Goal: Check status

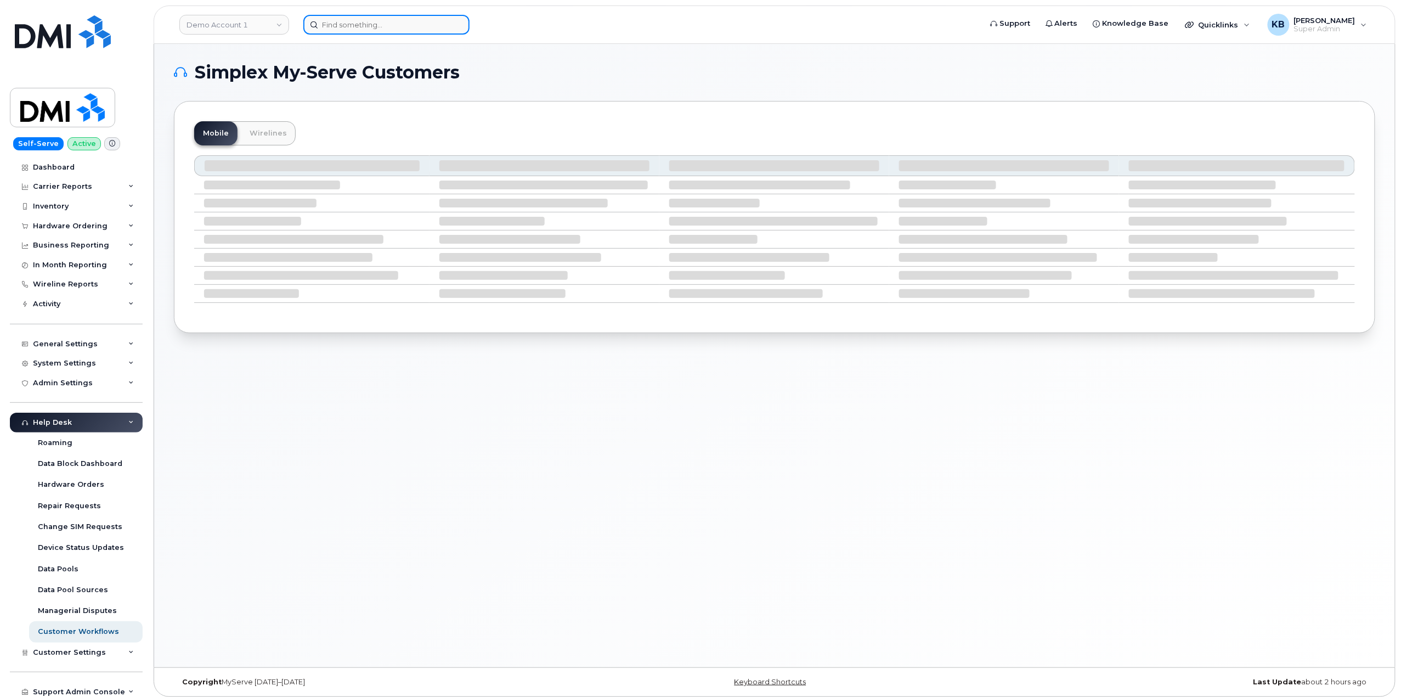
click at [356, 25] on input at bounding box center [386, 25] width 166 height 20
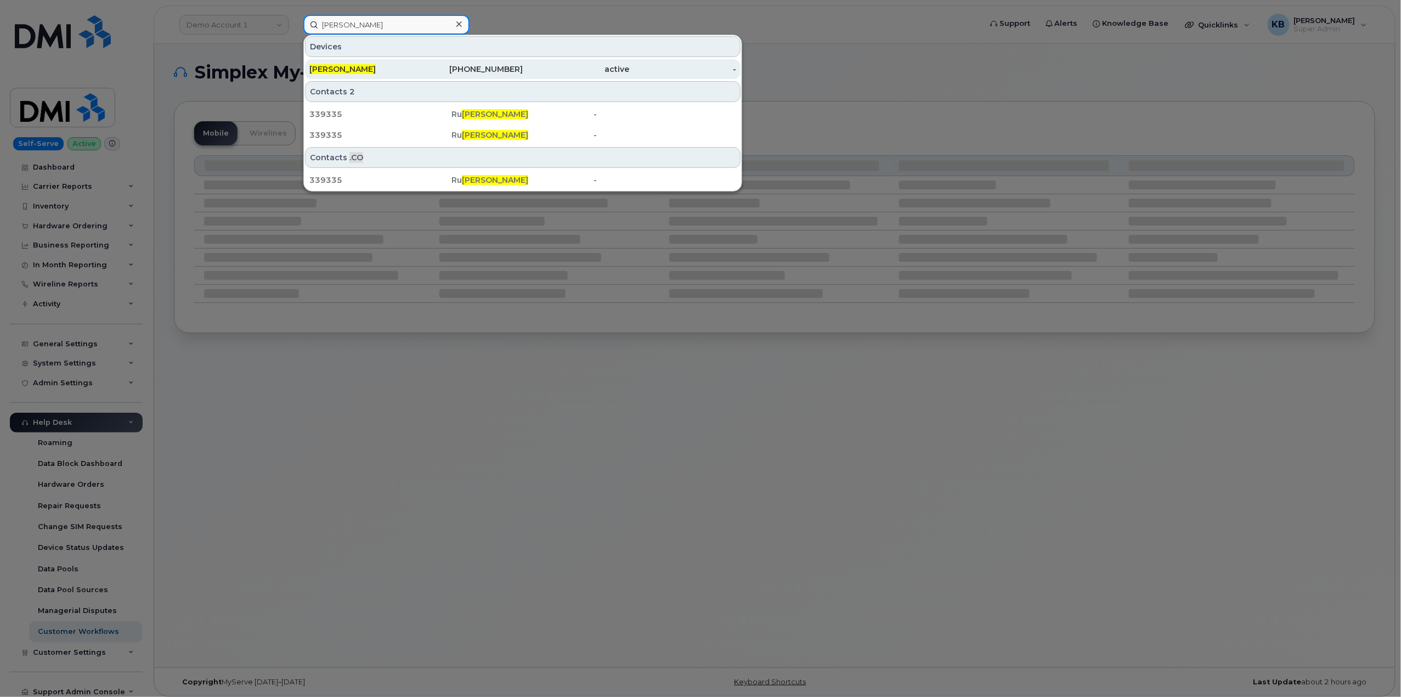
type input "Ben Casas"
click at [520, 70] on div "979-299-8194" at bounding box center [469, 69] width 107 height 11
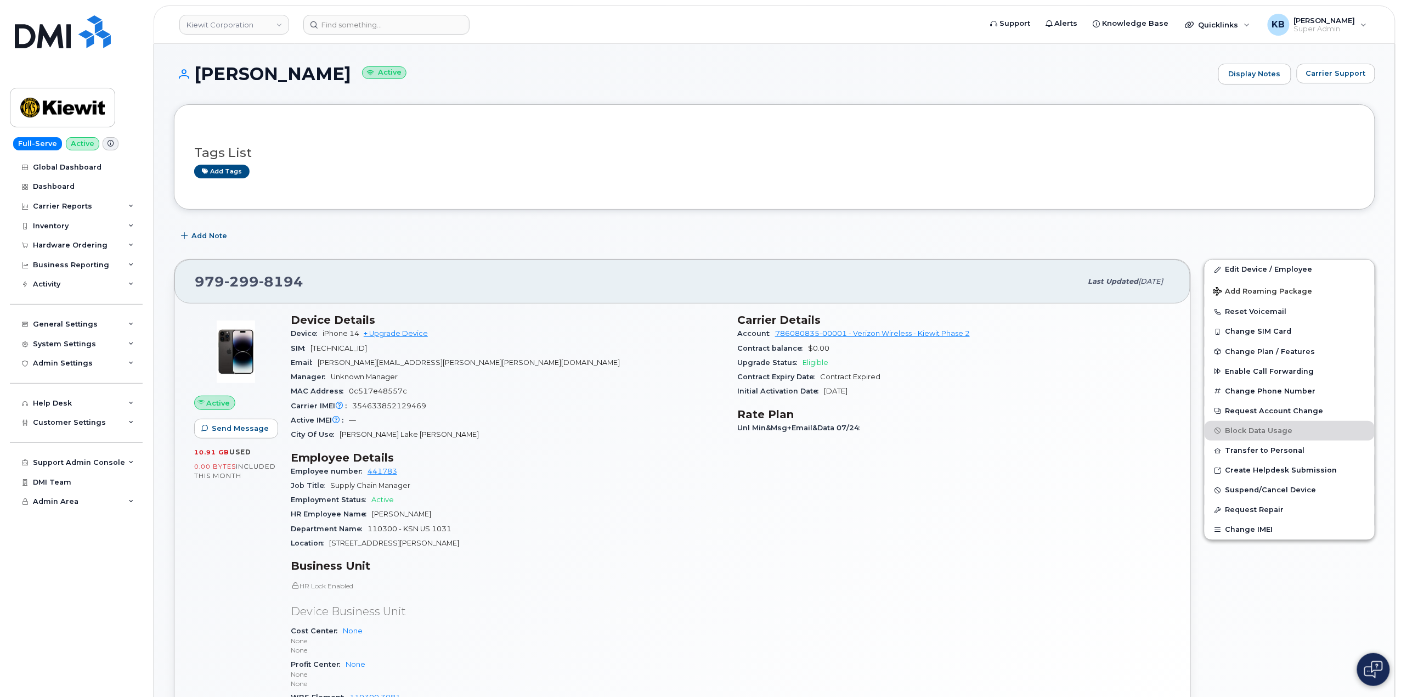
click at [547, 242] on div "Add Note" at bounding box center [774, 236] width 1201 height 20
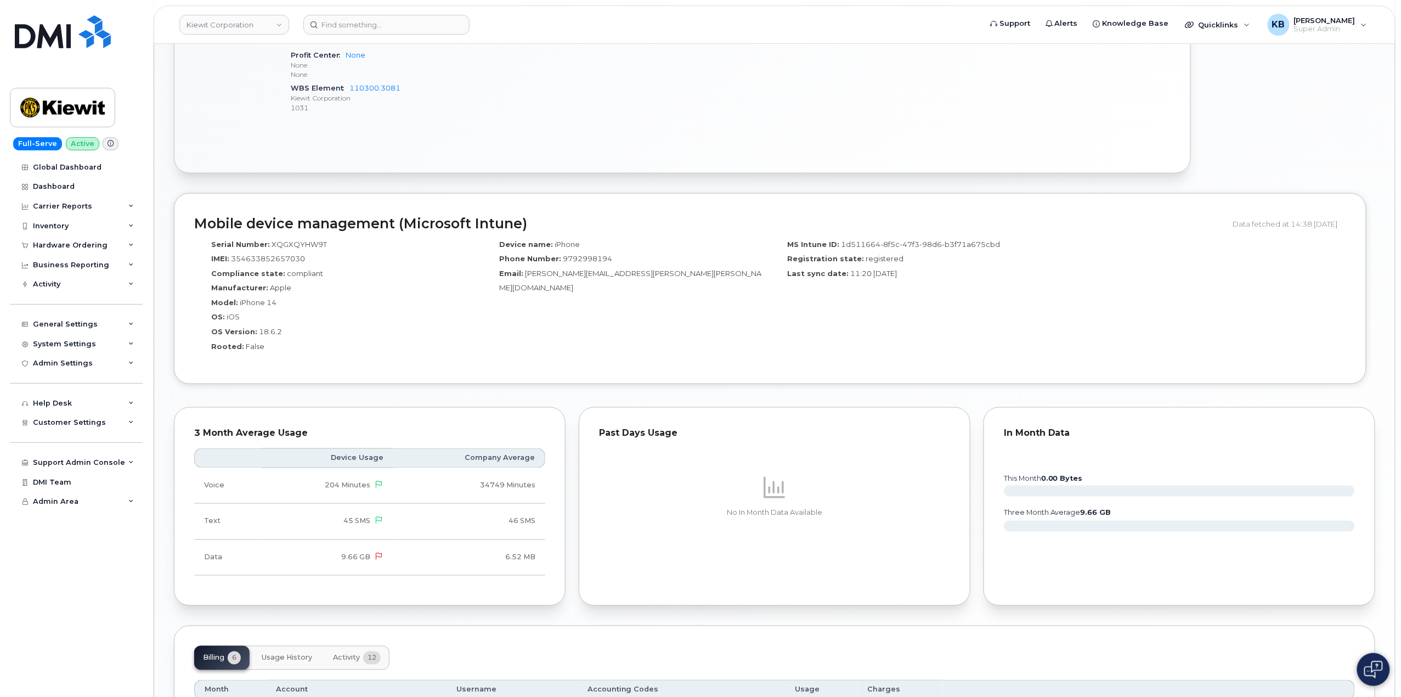
scroll to position [877, 0]
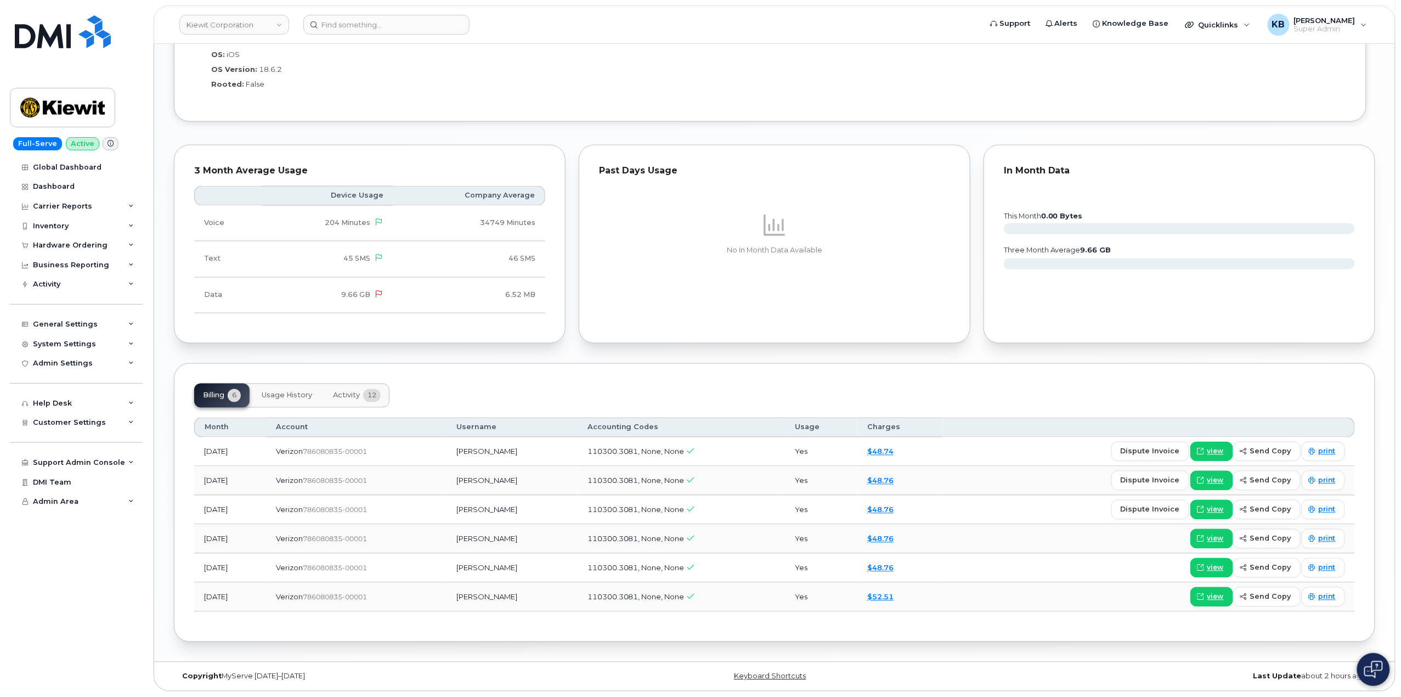
click at [371, 397] on span "12" at bounding box center [372, 395] width 18 height 13
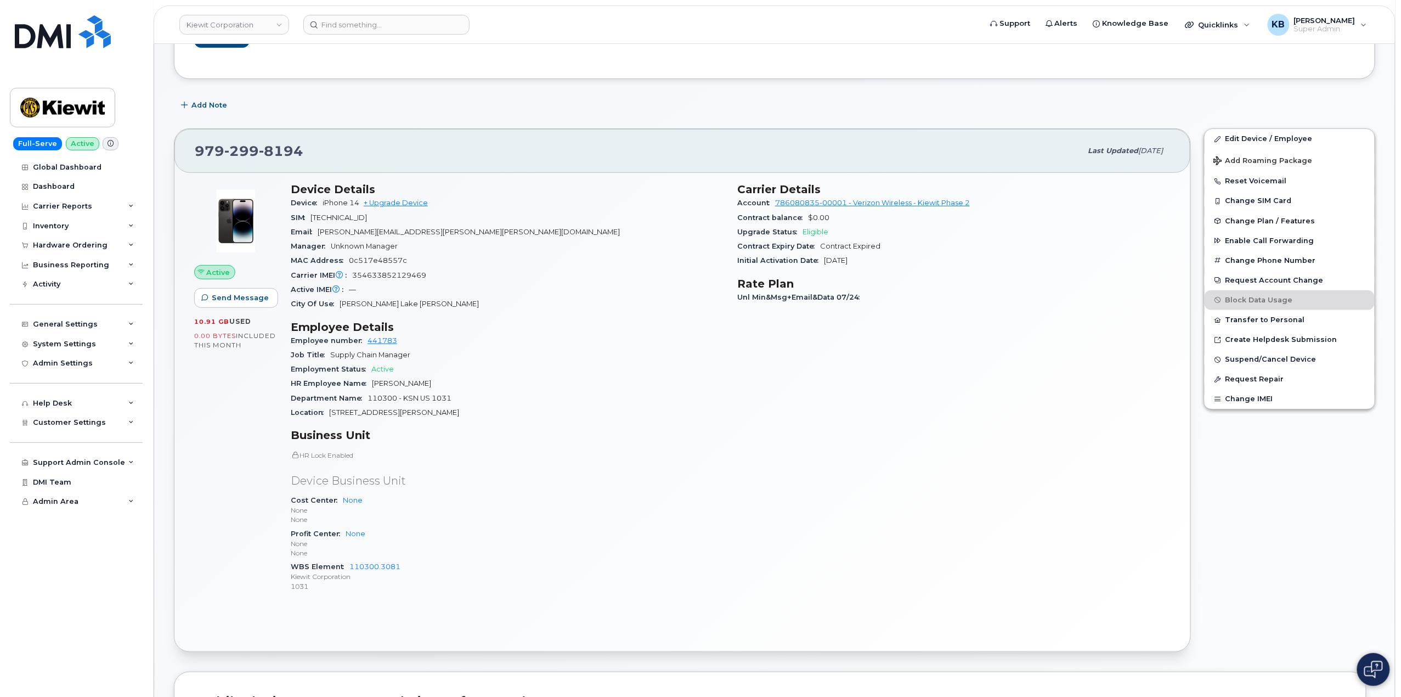
scroll to position [0, 0]
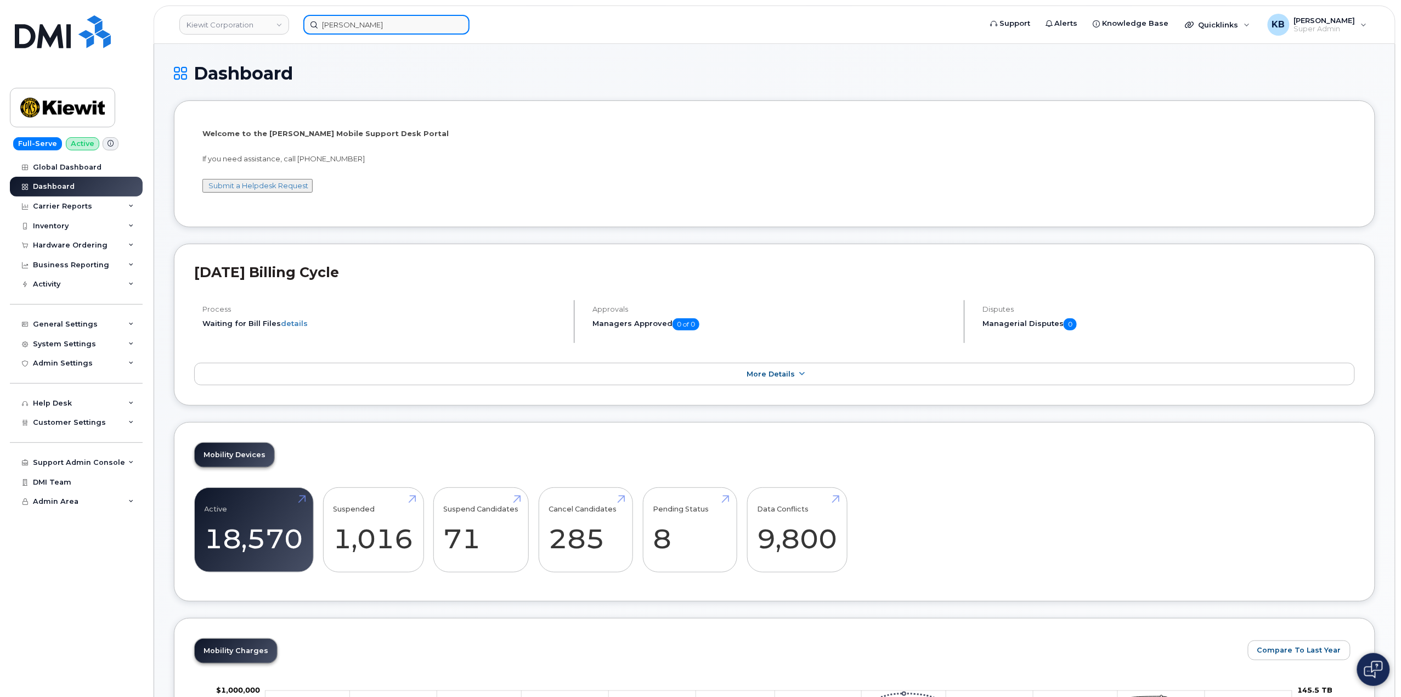
click at [370, 18] on input "[PERSON_NAME]" at bounding box center [386, 25] width 166 height 20
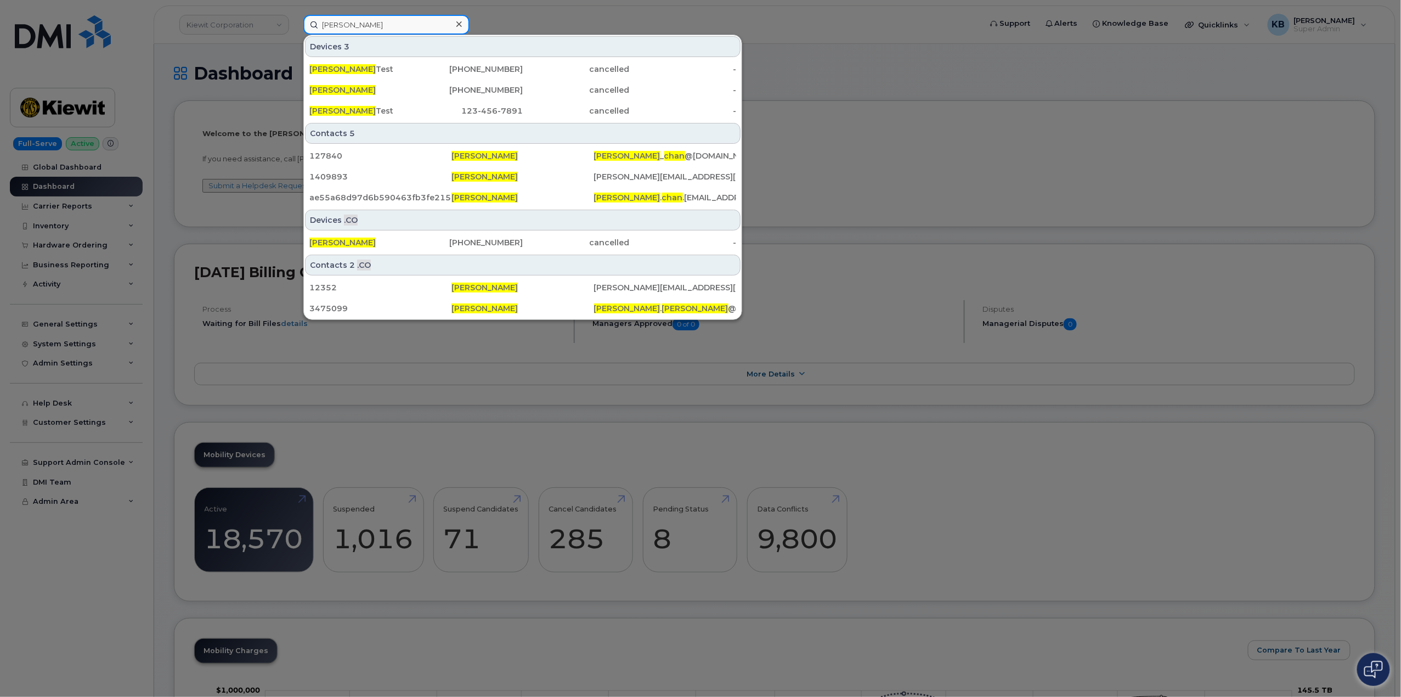
drag, startPoint x: 391, startPoint y: 27, endPoint x: 218, endPoint y: 5, distance: 174.2
click at [295, 15] on div "sandy chan Devices 3 Sandy Chan Test 604-403-1111 cancelled - Sandy Chan 780-24…" at bounding box center [639, 25] width 688 height 20
paste input "298665"
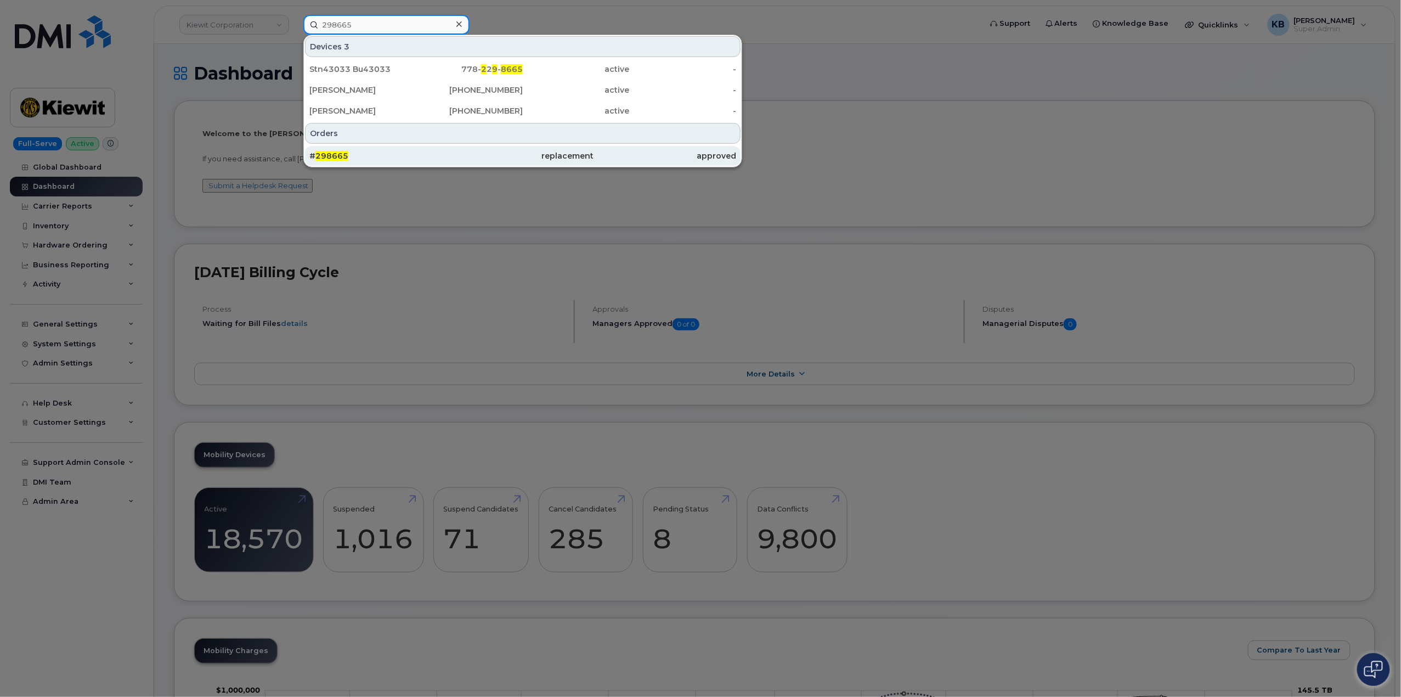
type input "298665"
click at [345, 156] on span "298665" at bounding box center [331, 156] width 33 height 10
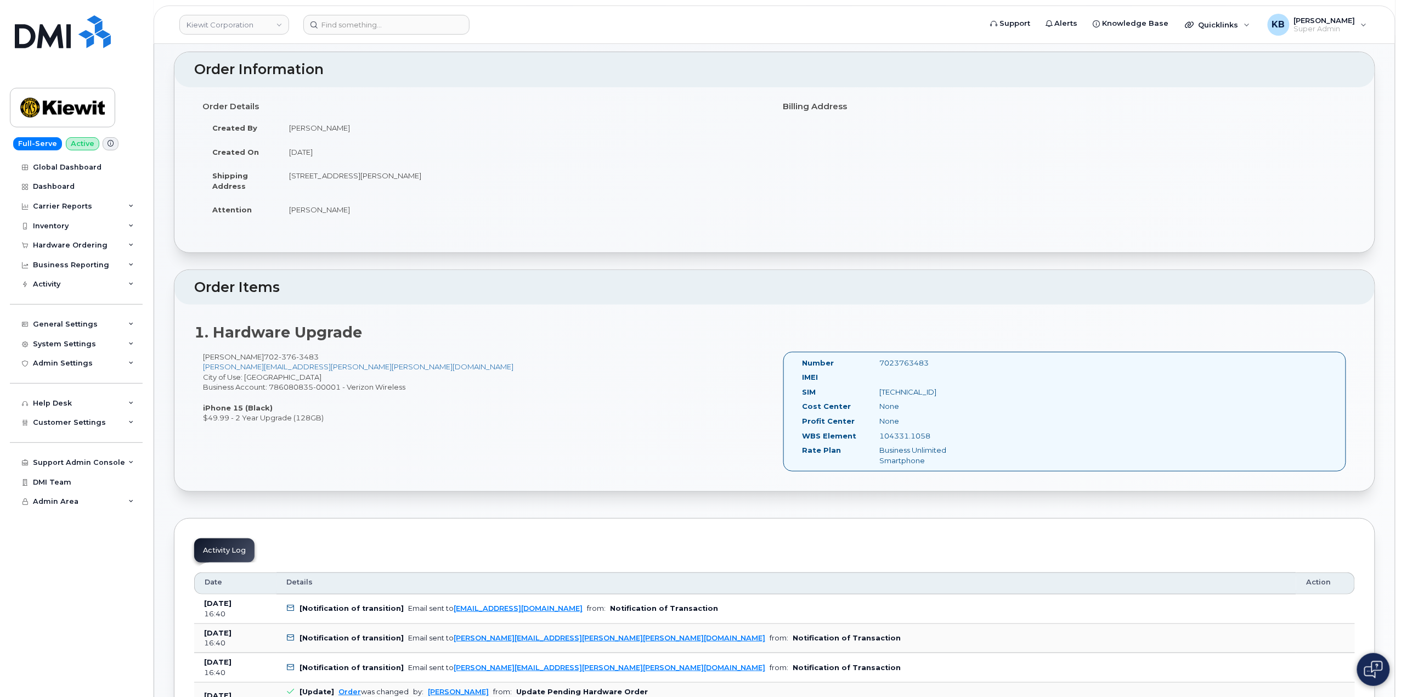
scroll to position [73, 0]
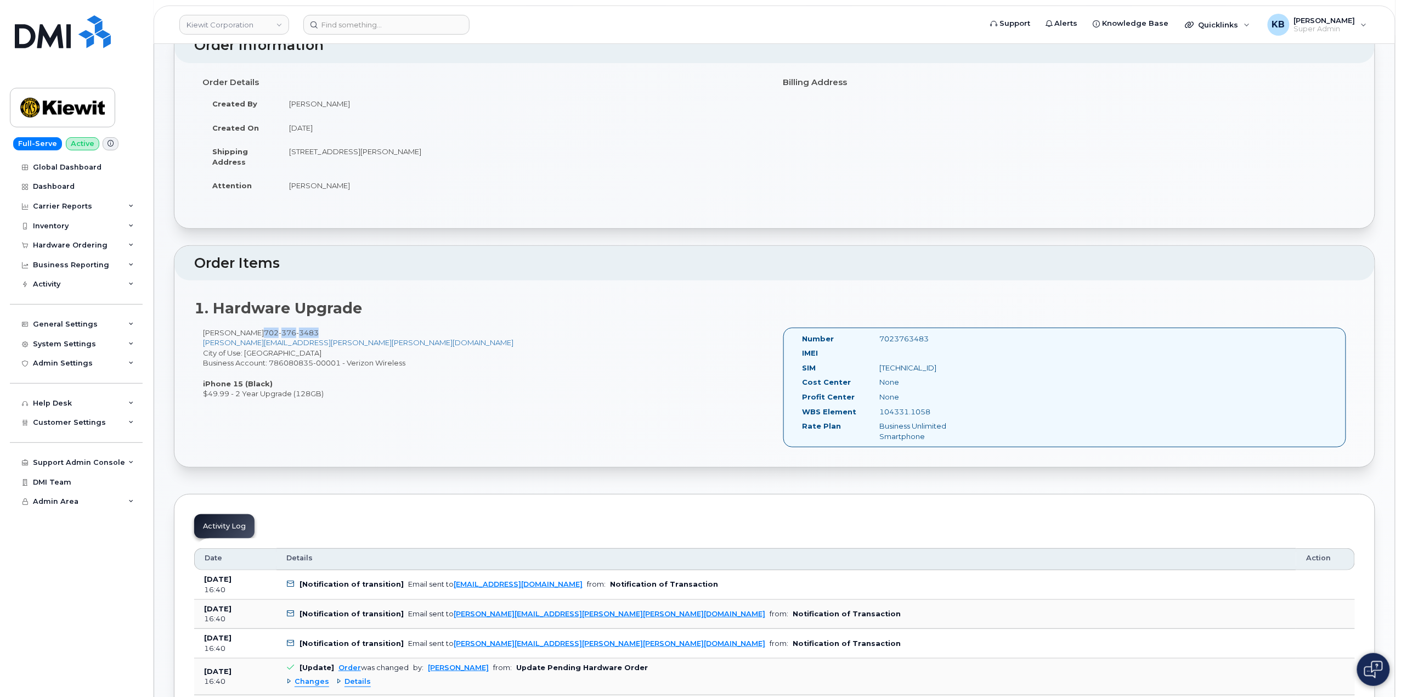
drag, startPoint x: 312, startPoint y: 331, endPoint x: 255, endPoint y: 334, distance: 57.1
click at [255, 334] on div "ERIC GUTTAU 702 376 3483 ERIC.GUTTAU@KIEWIT.COM City of Use: Las Vegas Business…" at bounding box center [484, 362] width 580 height 71
copy span "702 376 3483"
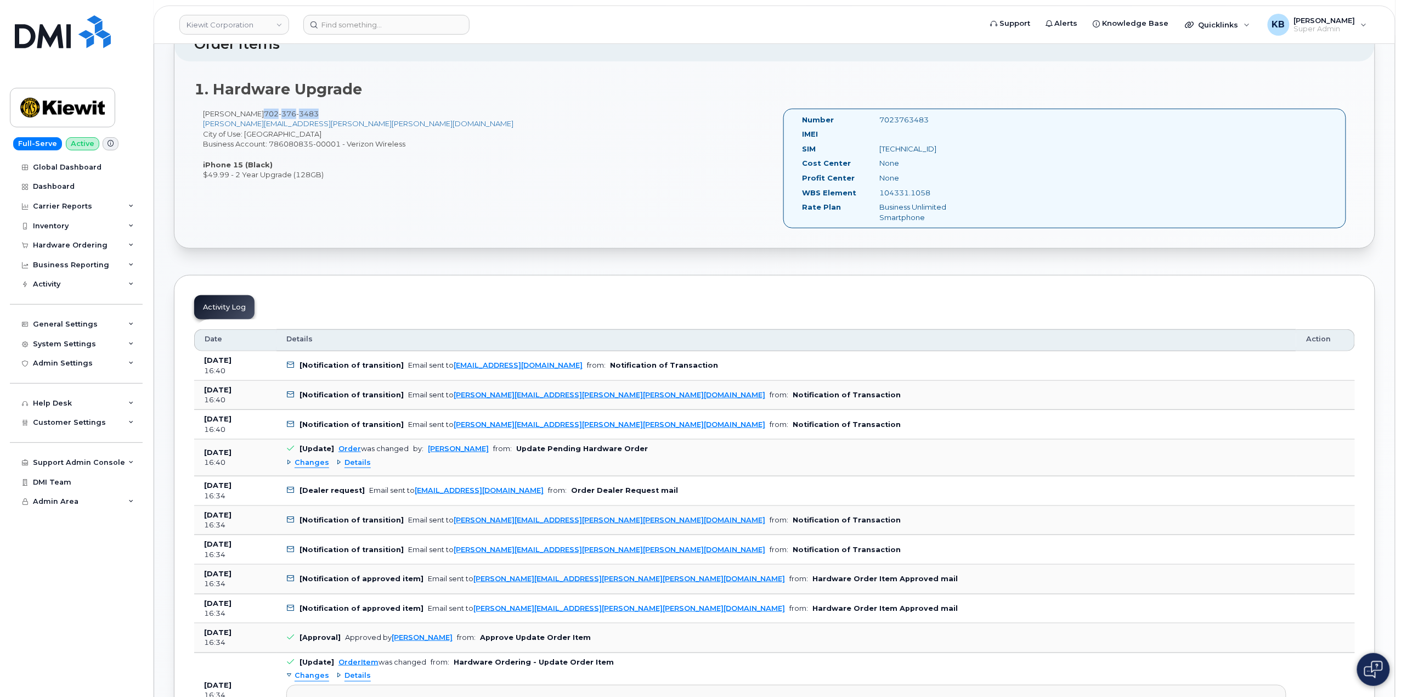
scroll to position [292, 0]
click at [314, 464] on span "Changes" at bounding box center [312, 462] width 35 height 10
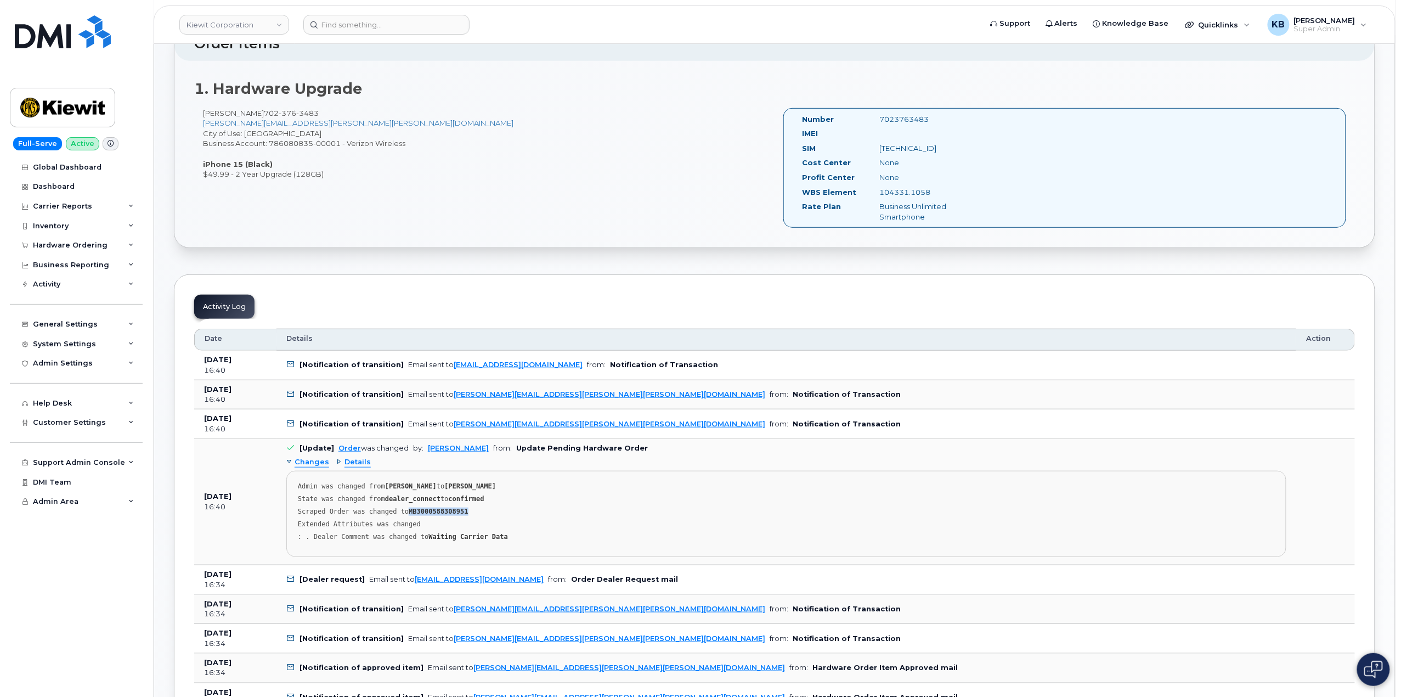
drag, startPoint x: 464, startPoint y: 513, endPoint x: 403, endPoint y: 512, distance: 61.4
click at [403, 520] on div "Scraped Order was changed to MB3000588308951" at bounding box center [786, 524] width 977 height 8
copy strong "MB3000588308951"
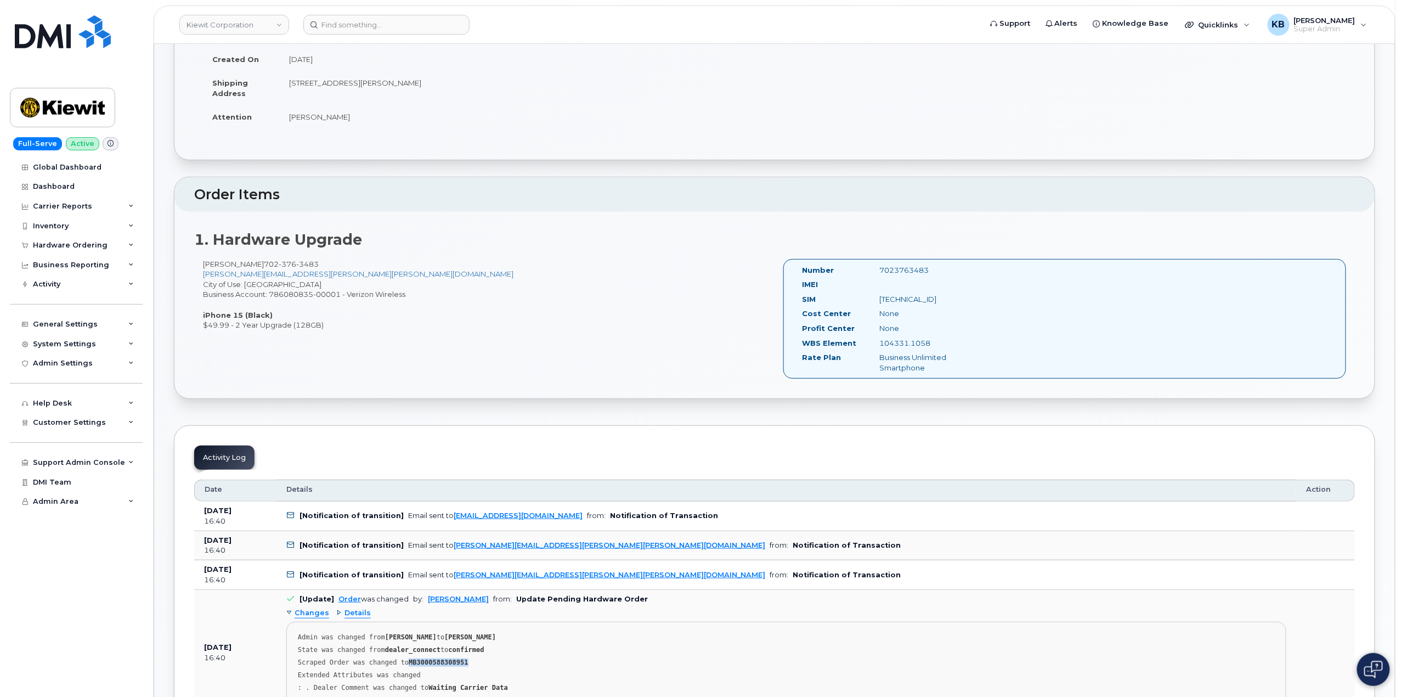
scroll to position [0, 0]
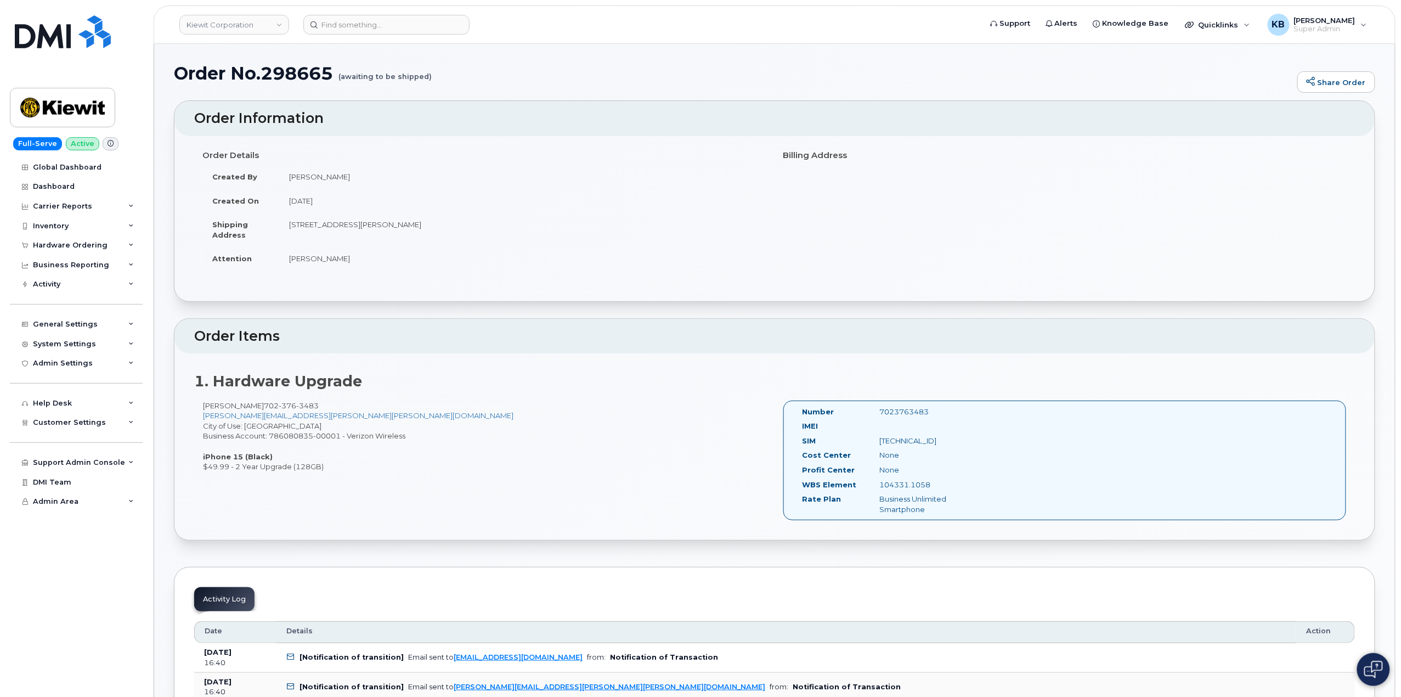
drag, startPoint x: 284, startPoint y: 222, endPoint x: 633, endPoint y: 235, distance: 349.1
click at [633, 235] on td "[STREET_ADDRESS][PERSON_NAME]" at bounding box center [522, 229] width 487 height 34
click at [637, 233] on td "[STREET_ADDRESS][PERSON_NAME]" at bounding box center [522, 229] width 487 height 34
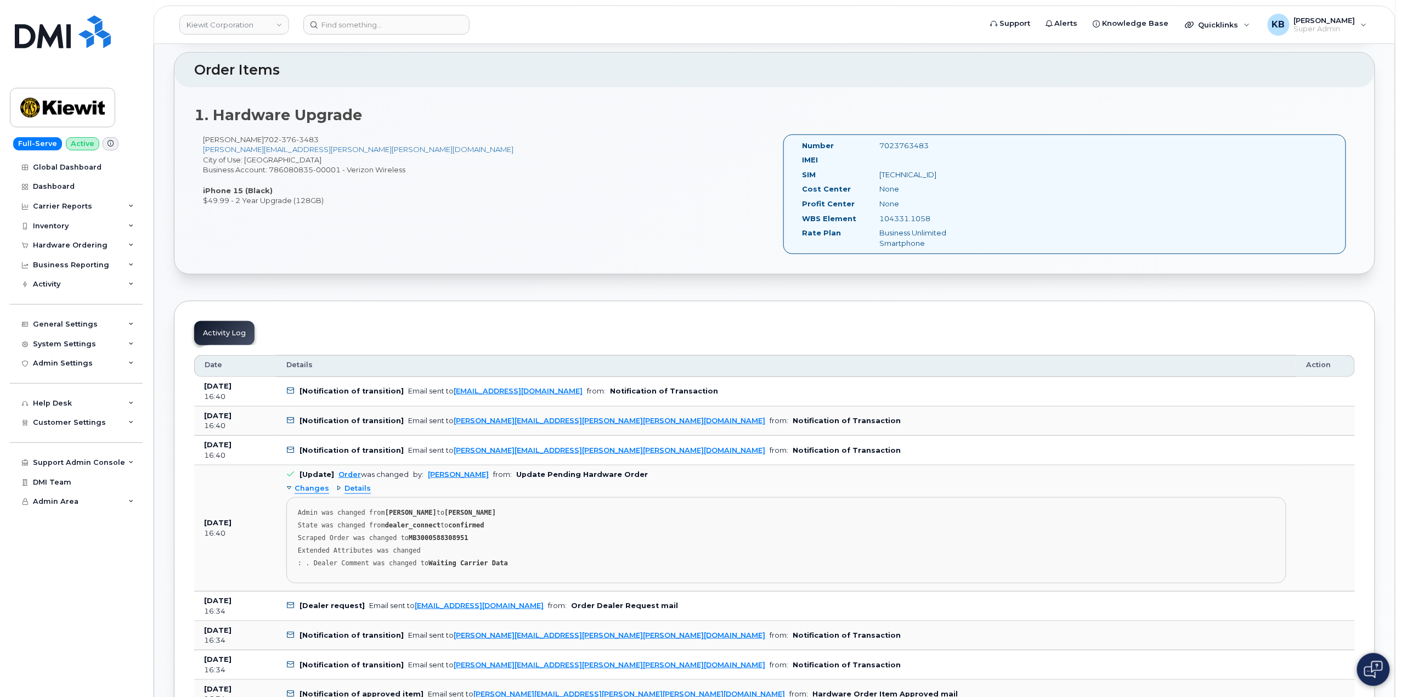
scroll to position [292, 0]
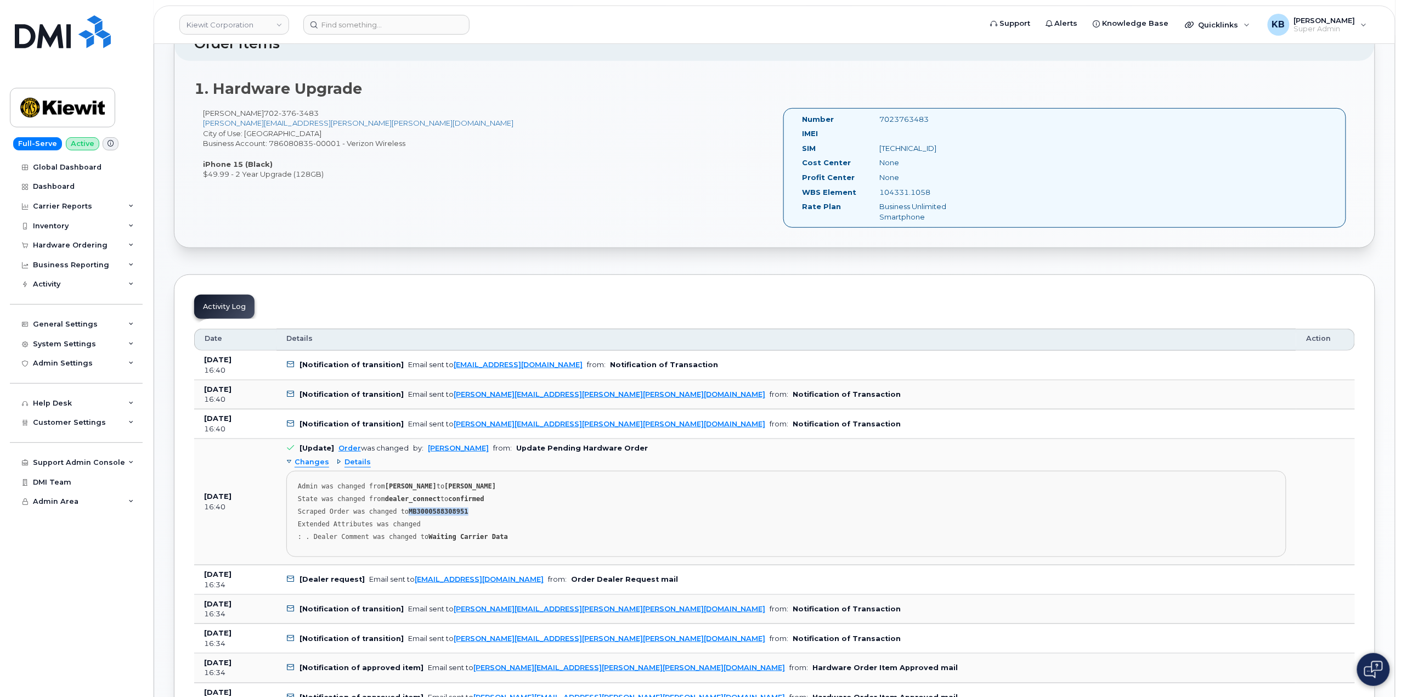
drag, startPoint x: 461, startPoint y: 513, endPoint x: 403, endPoint y: 512, distance: 58.2
click at [403, 520] on div "Scraped Order was changed to MB3000588308951" at bounding box center [786, 524] width 977 height 8
copy strong "MB3000588308951"
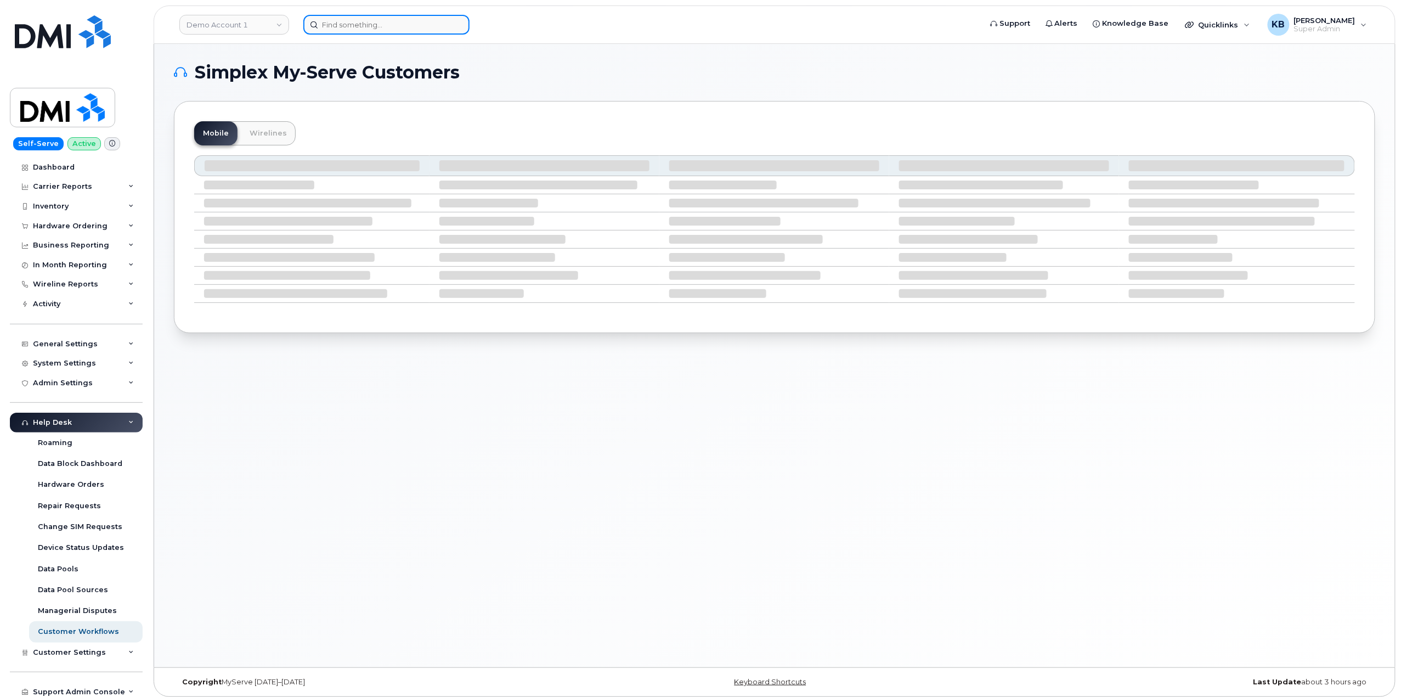
click at [398, 25] on input at bounding box center [386, 25] width 166 height 20
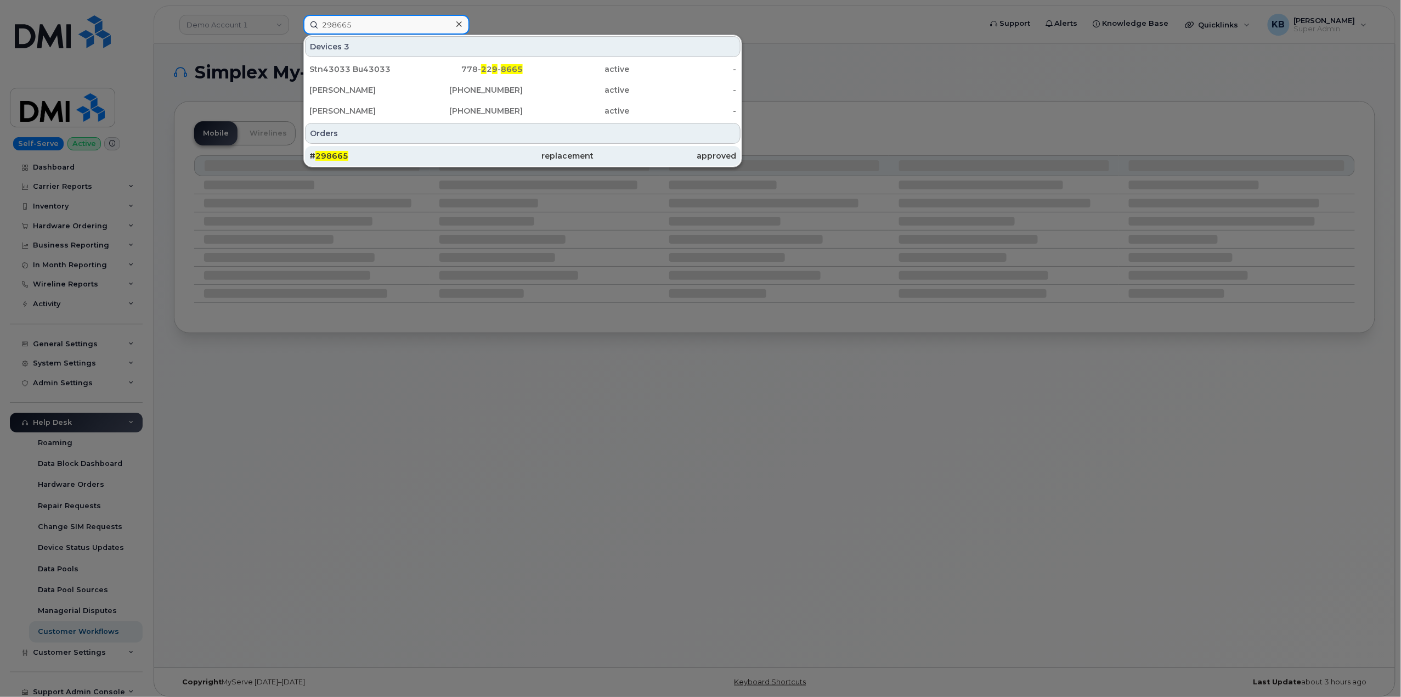
type input "298665"
click at [373, 157] on div "# 298665" at bounding box center [380, 155] width 142 height 11
